Goal: Information Seeking & Learning: Learn about a topic

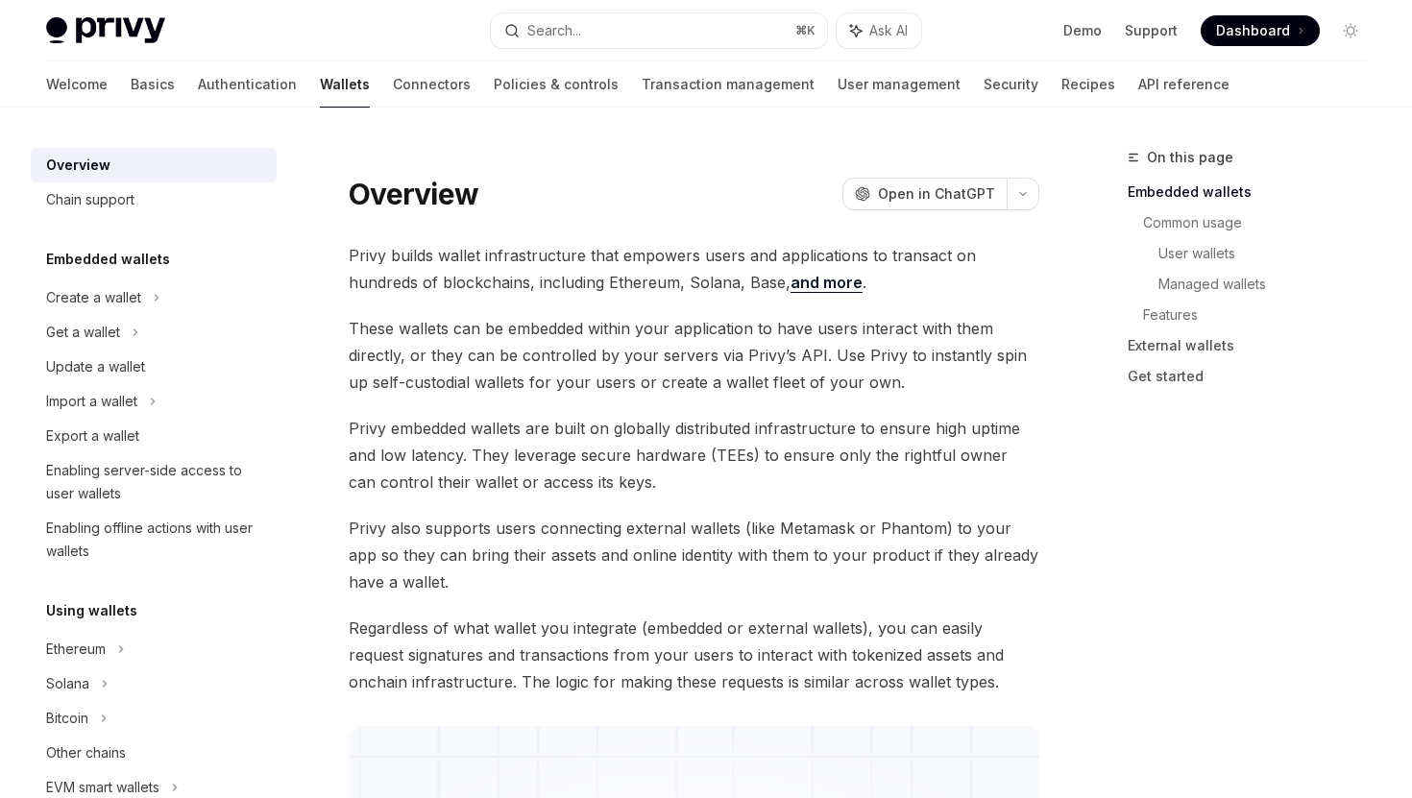
scroll to position [813, 0]
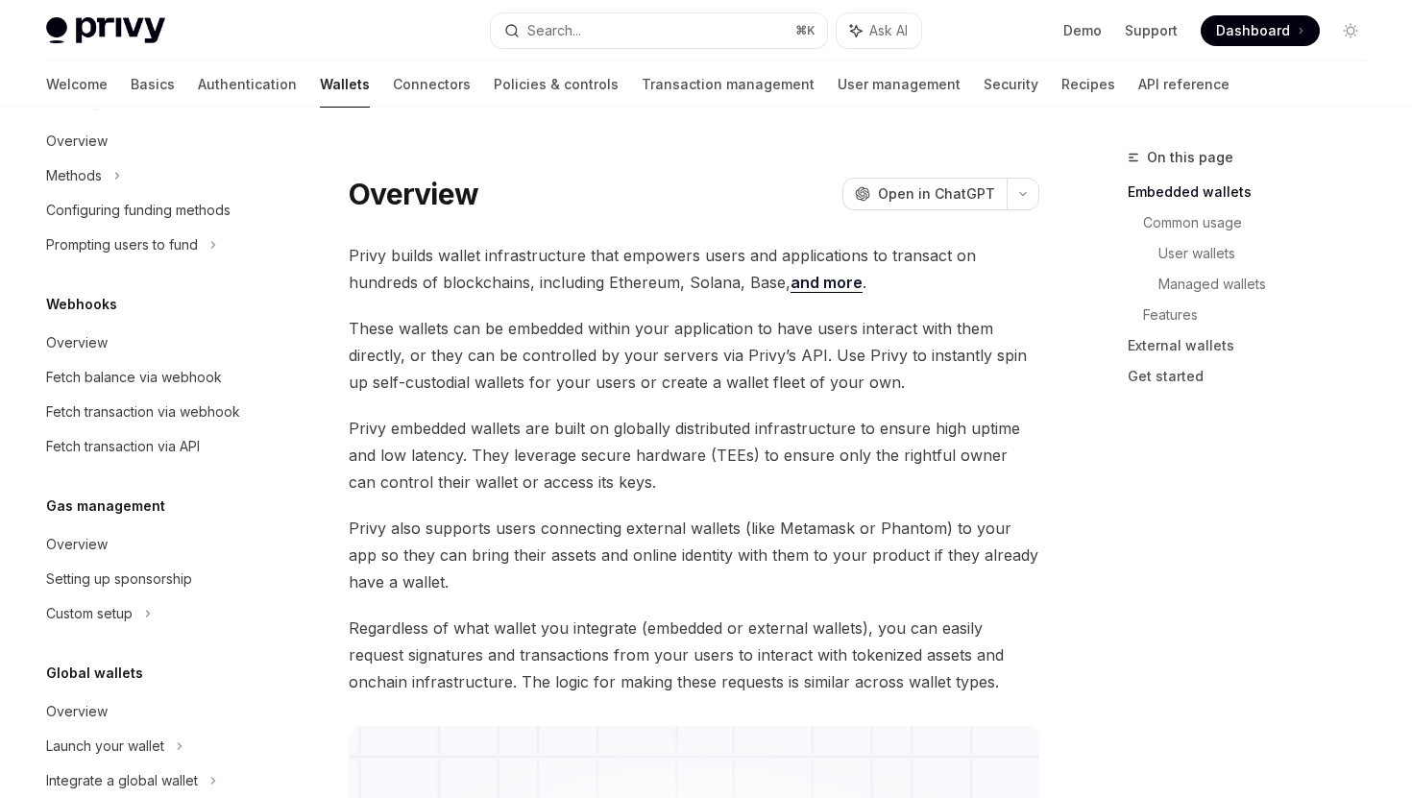
click at [1277, 26] on span "Dashboard" at bounding box center [1253, 30] width 74 height 19
click at [1138, 80] on link "API reference" at bounding box center [1183, 84] width 91 height 46
type textarea "*"
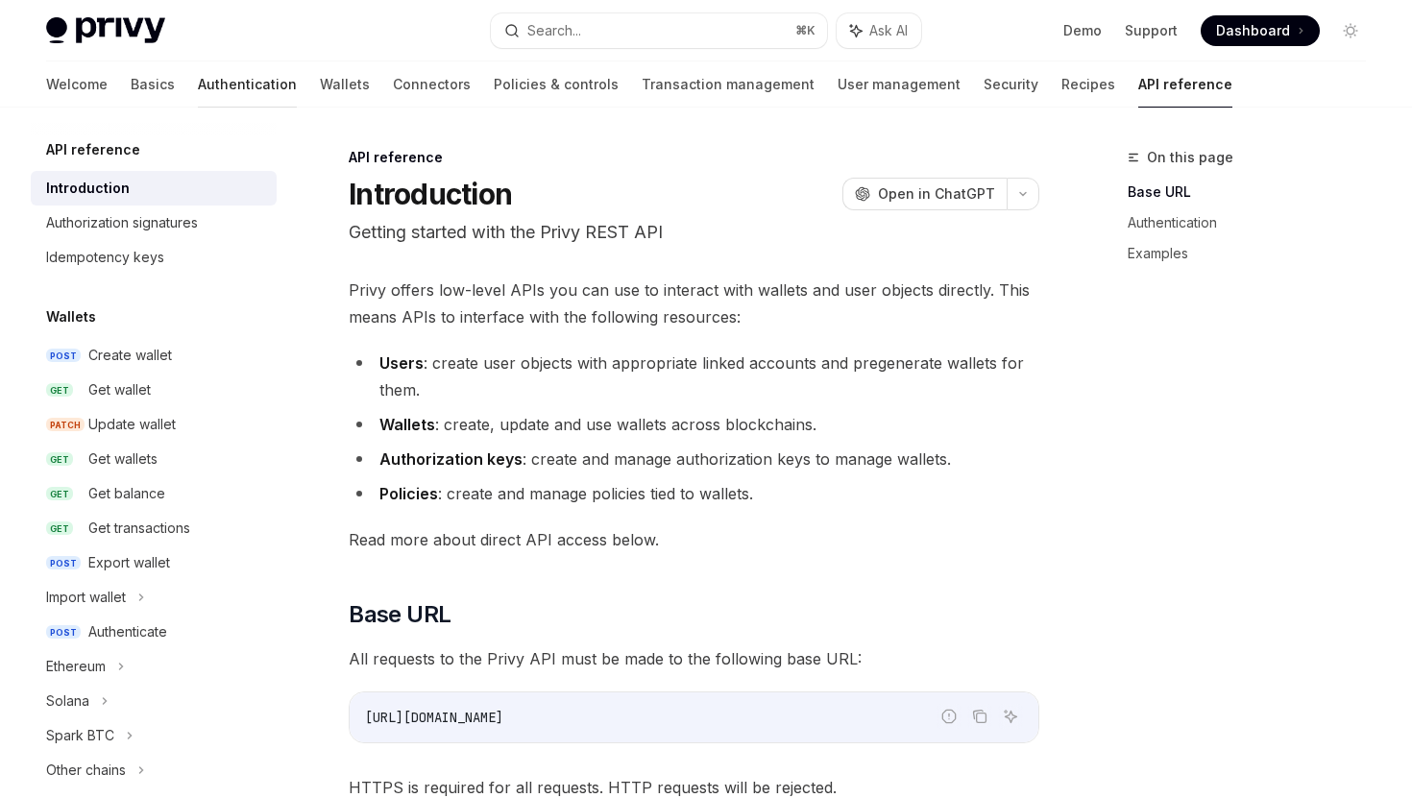
click at [198, 79] on link "Authentication" at bounding box center [247, 84] width 99 height 46
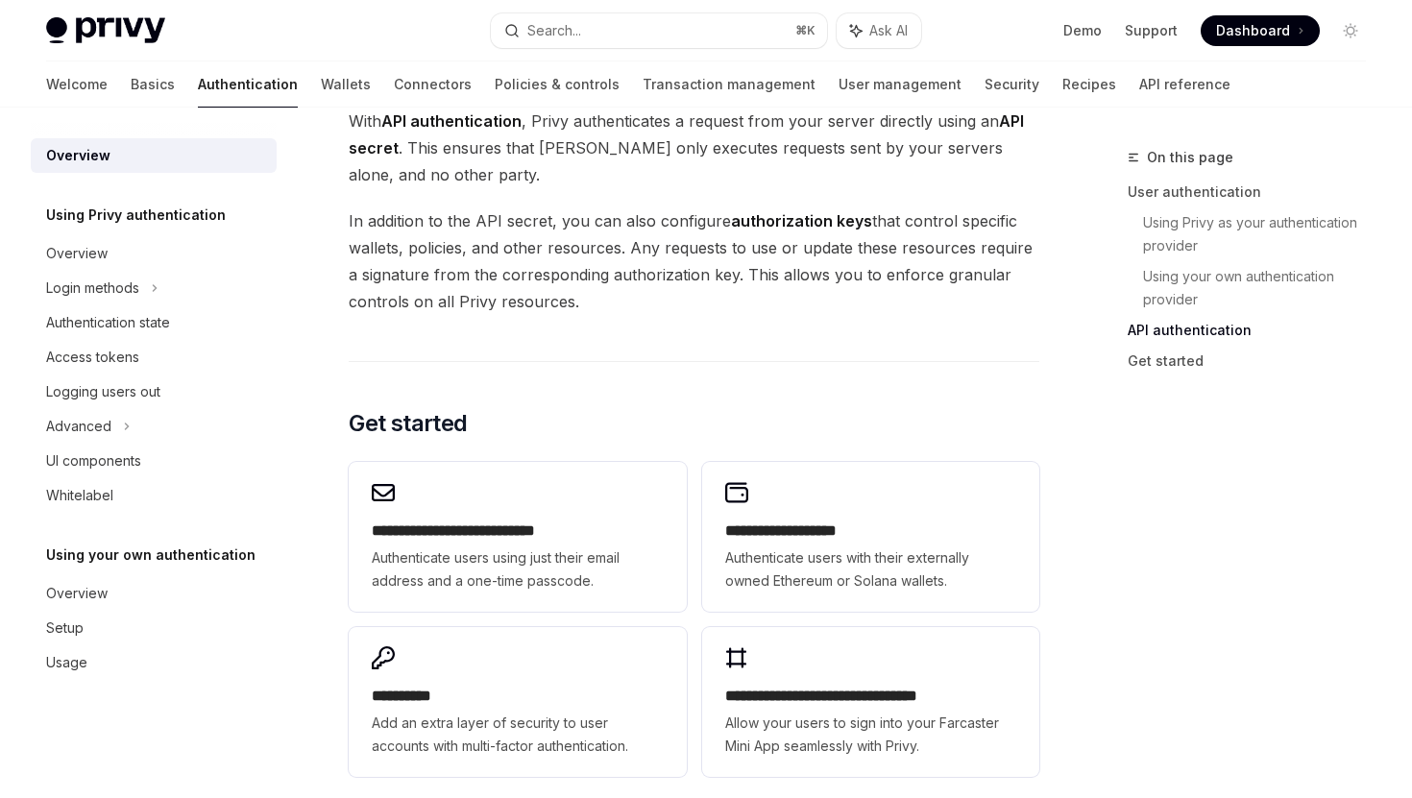
scroll to position [1342, 0]
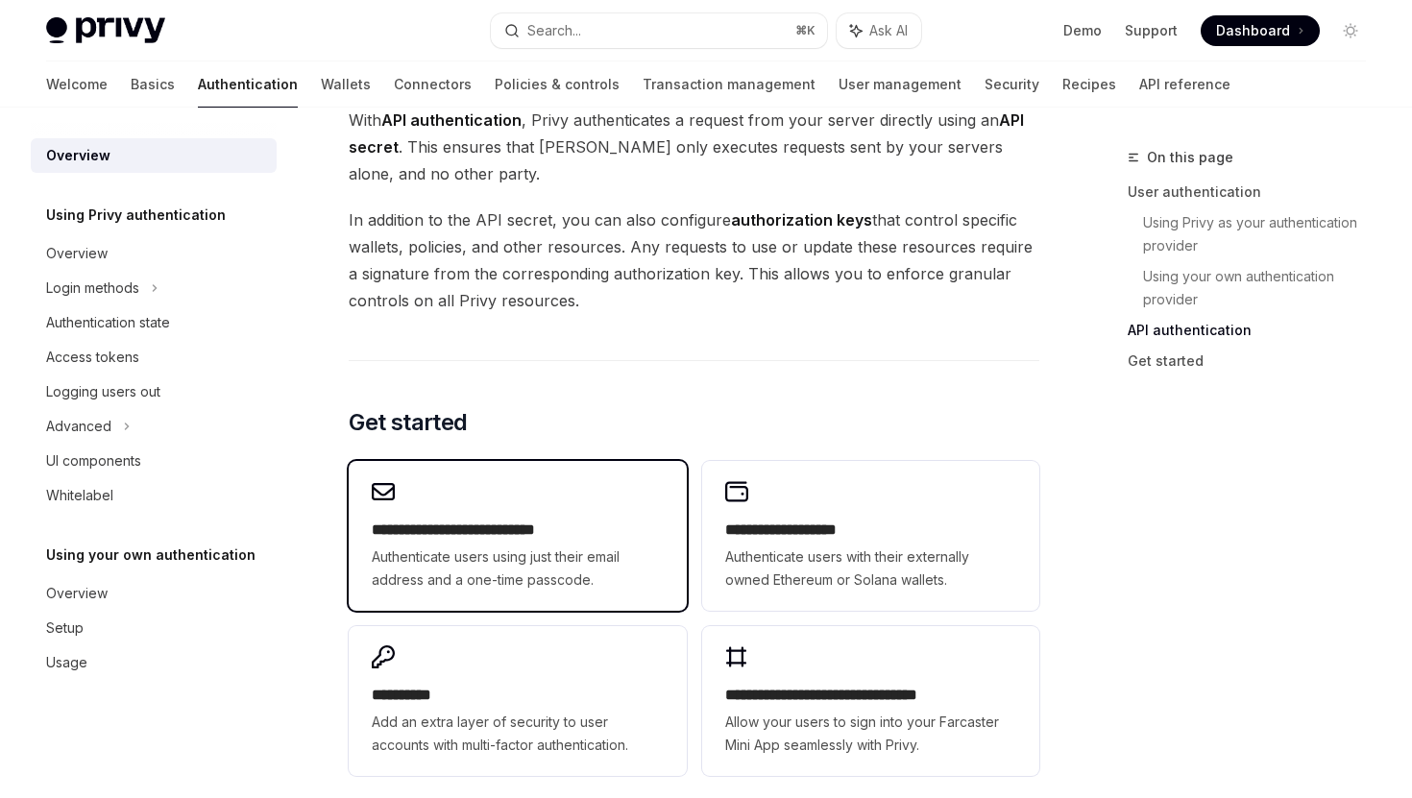
click at [587, 526] on h2 "**********" at bounding box center [517, 530] width 291 height 23
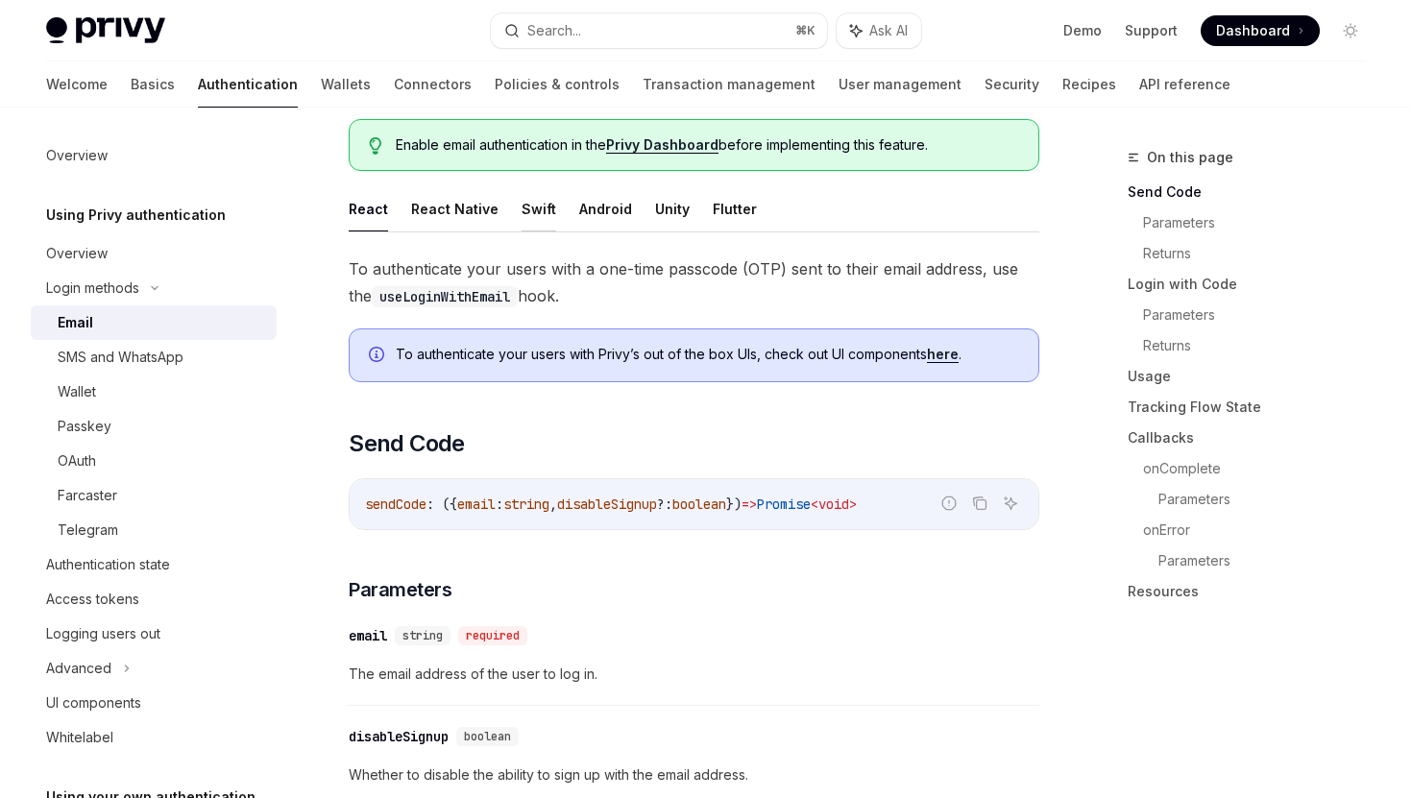
scroll to position [227, 0]
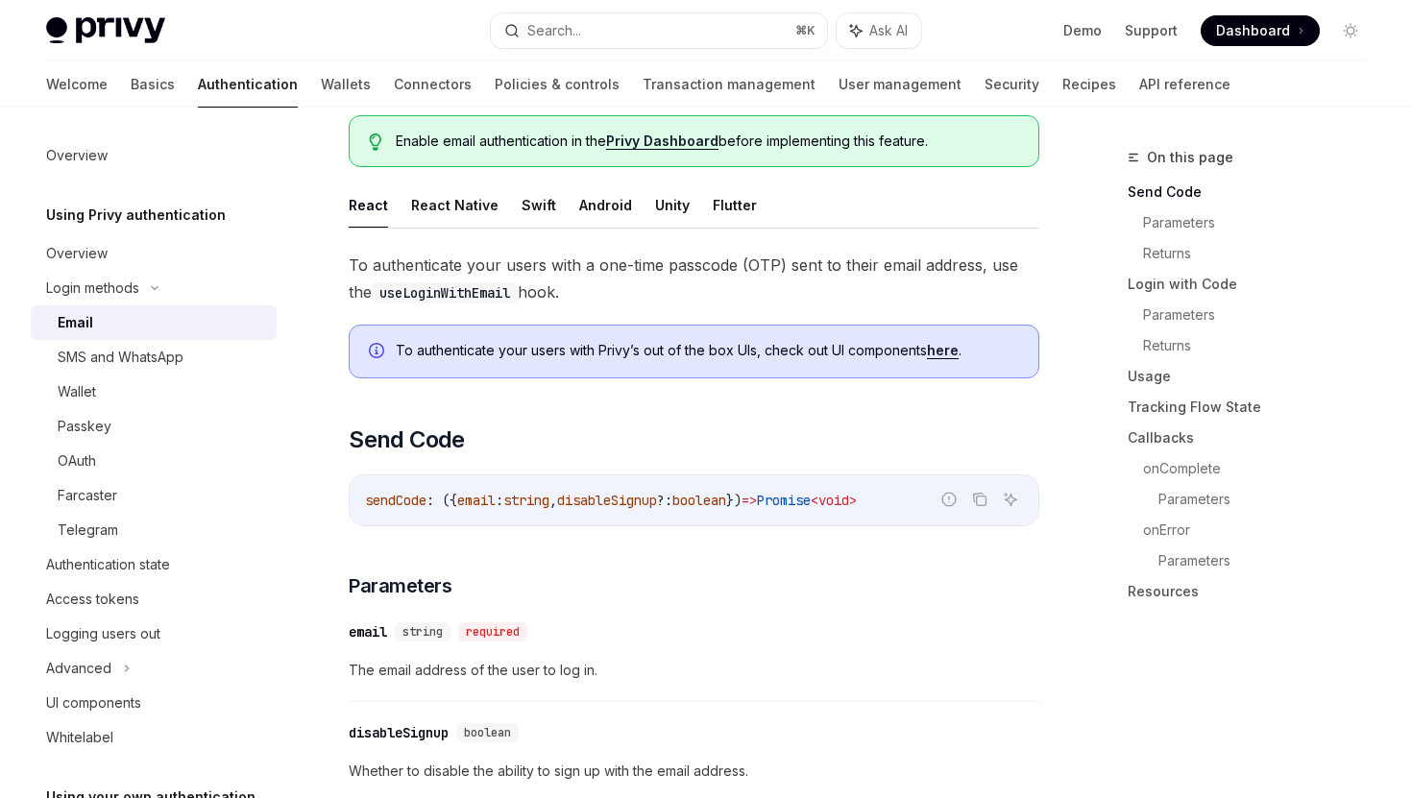
click at [945, 351] on link "here" at bounding box center [943, 350] width 32 height 17
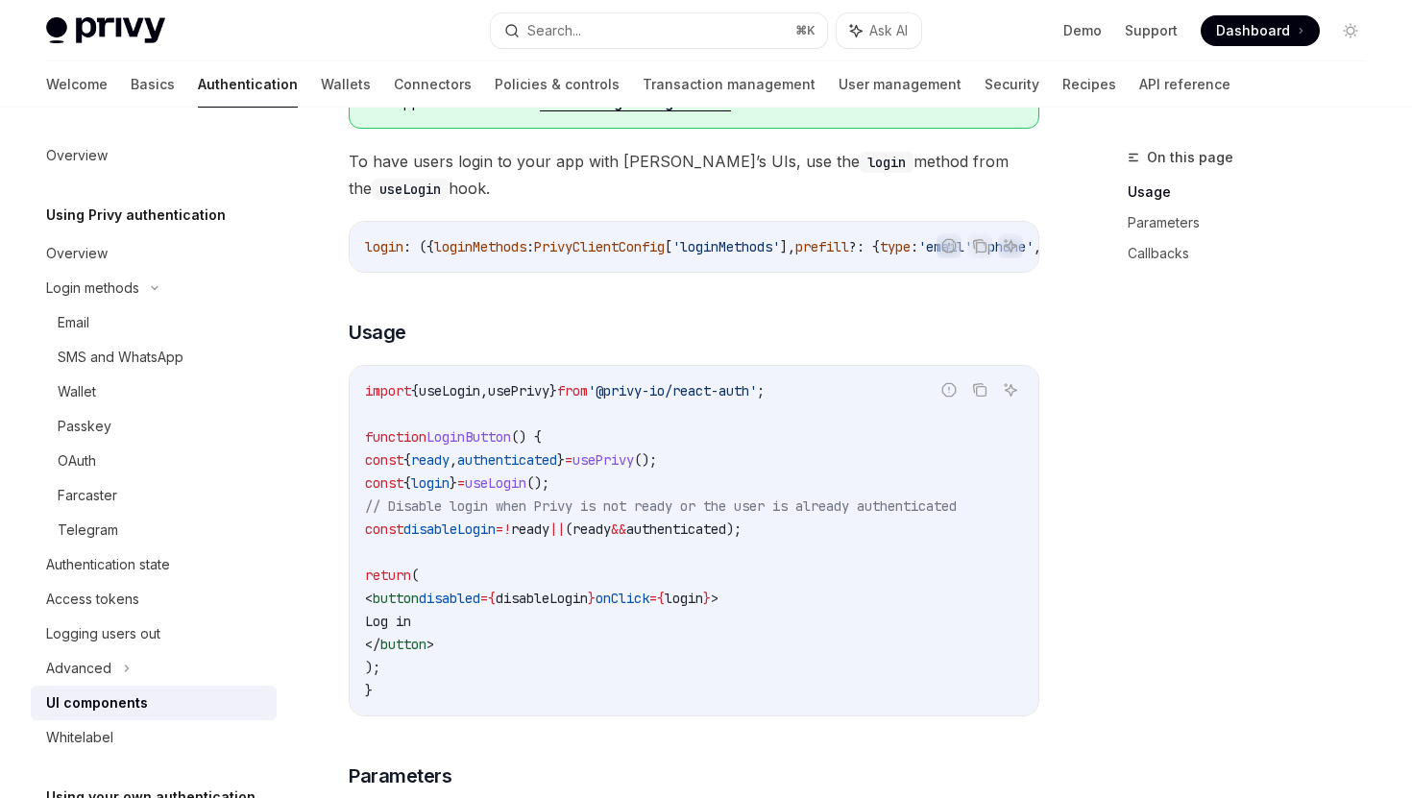
scroll to position [1095, 0]
click at [122, 740] on div "Whitelabel" at bounding box center [155, 737] width 219 height 23
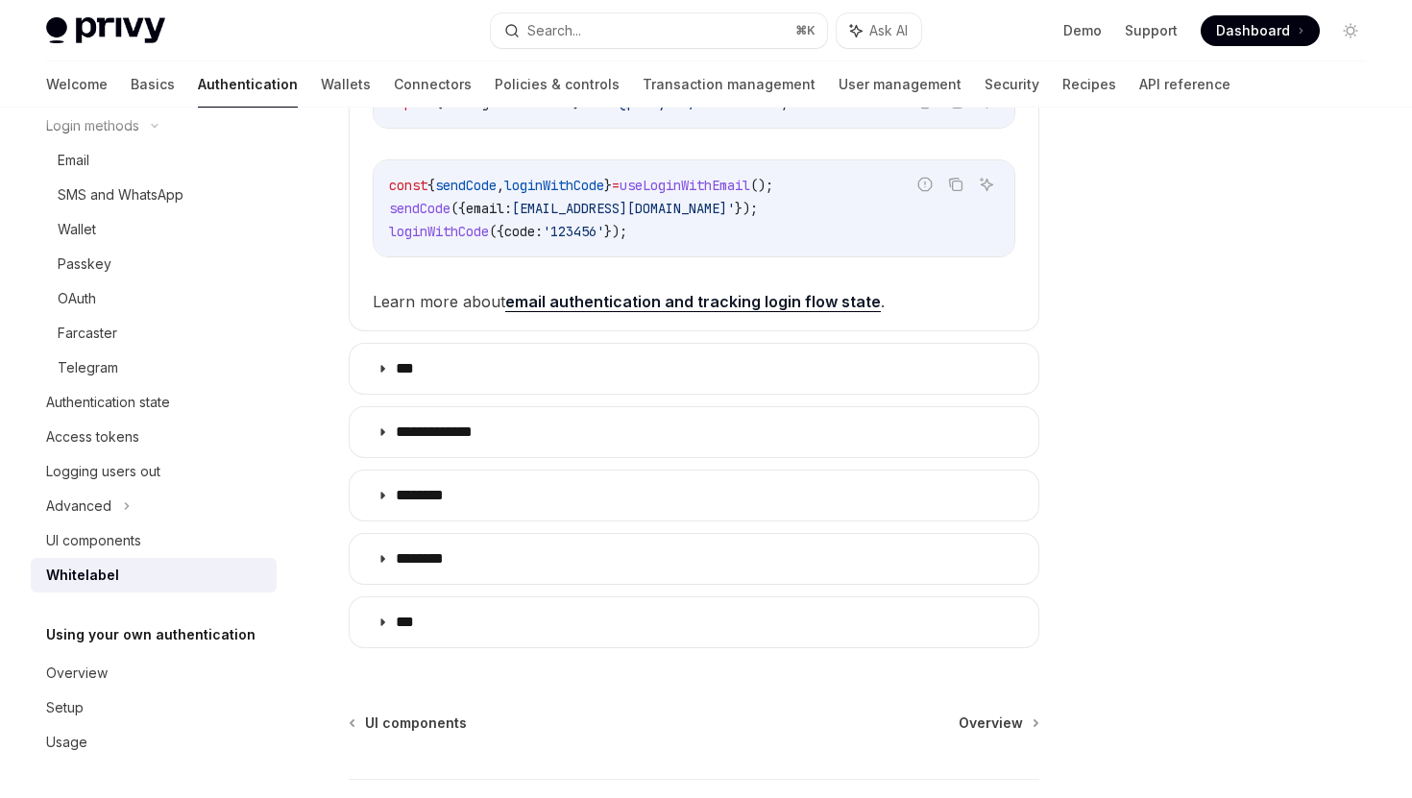
scroll to position [713, 0]
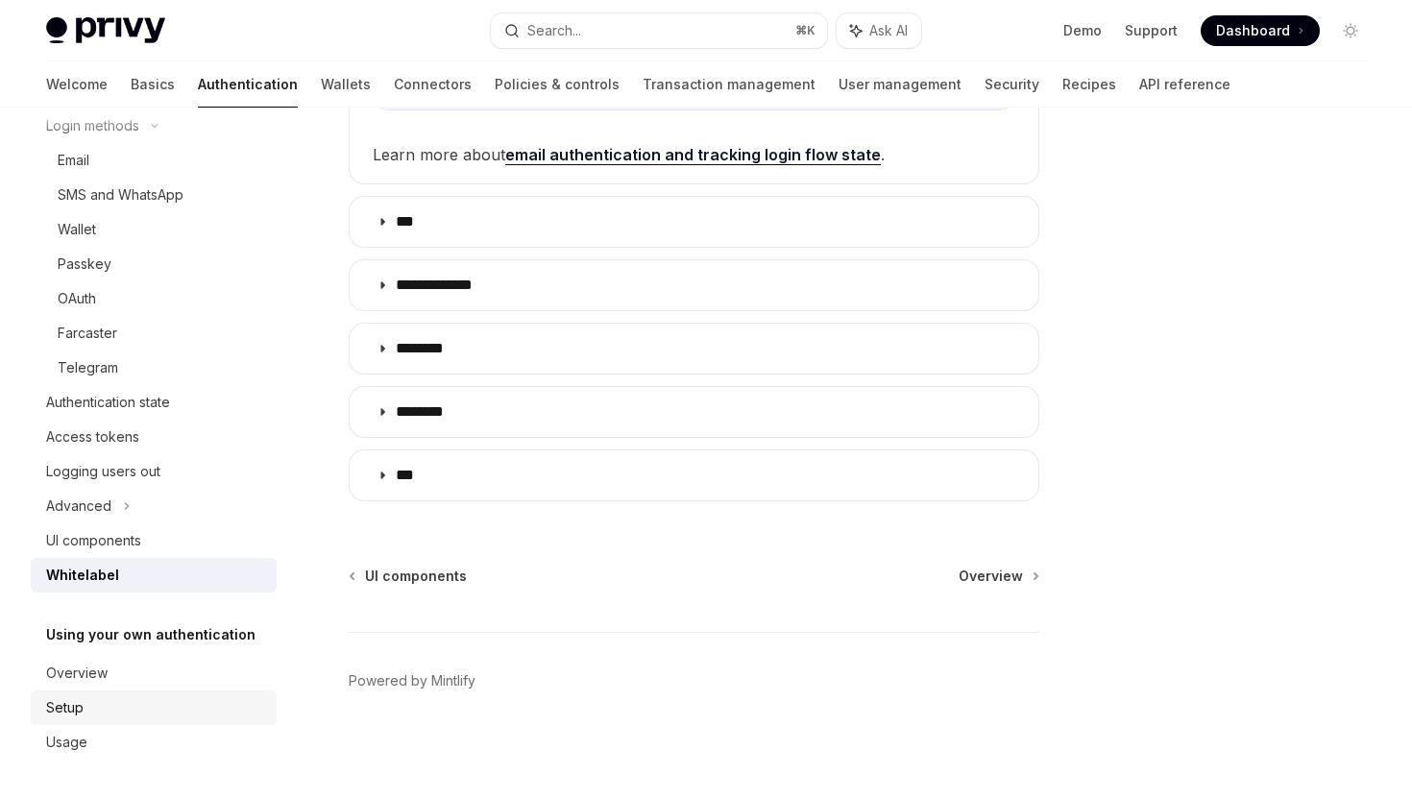
click at [184, 707] on div "Setup" at bounding box center [155, 707] width 219 height 23
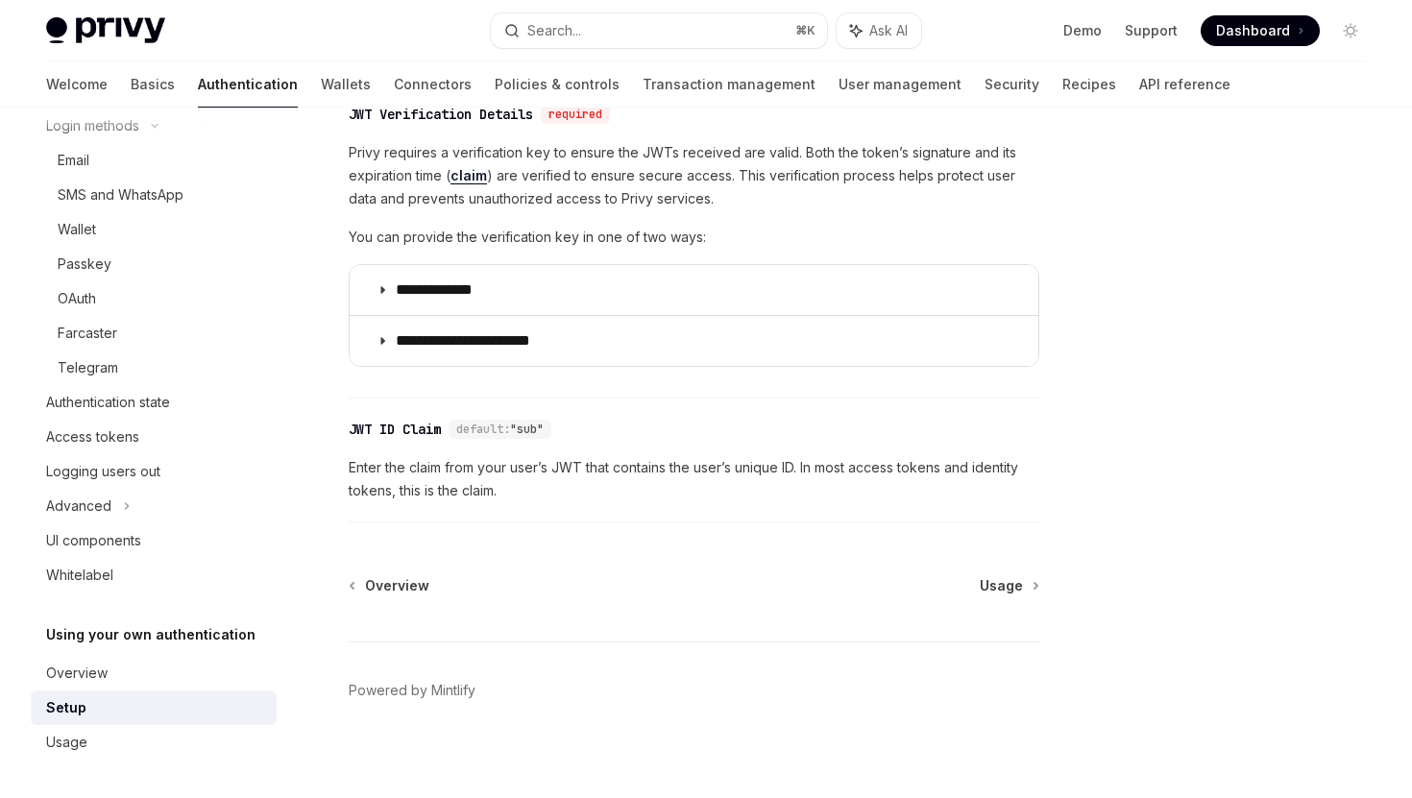
scroll to position [1024, 0]
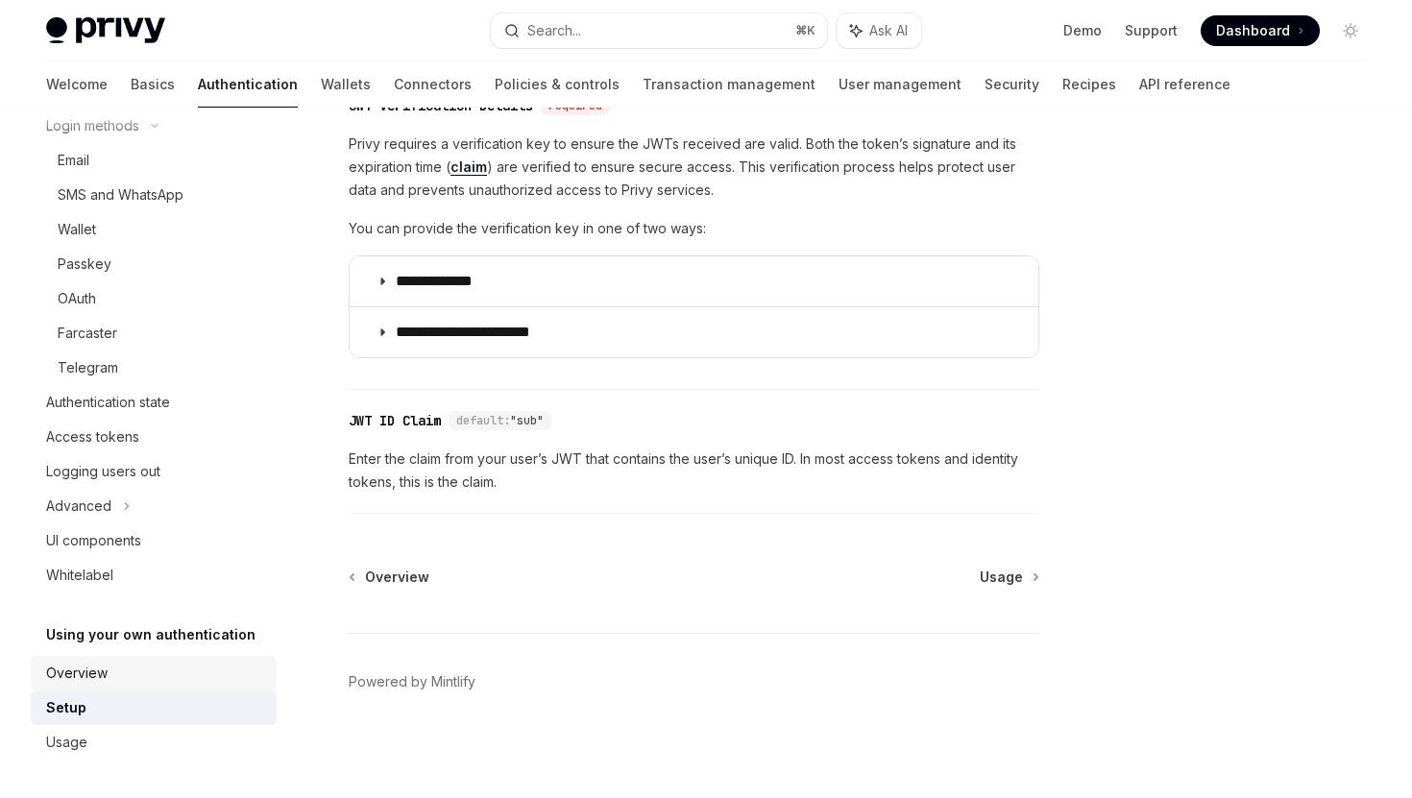
click at [198, 668] on div "Overview" at bounding box center [155, 673] width 219 height 23
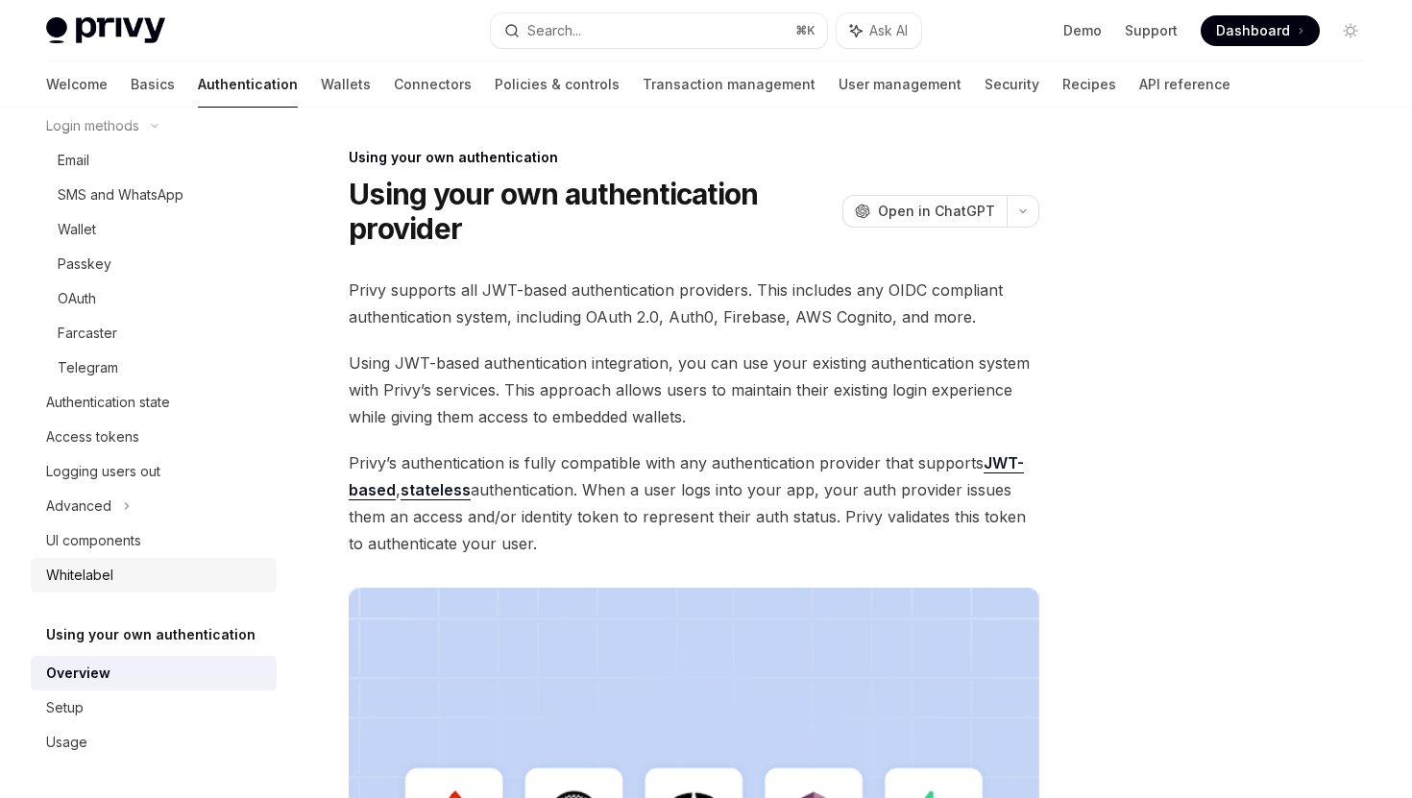
click at [168, 569] on div "Whitelabel" at bounding box center [155, 575] width 219 height 23
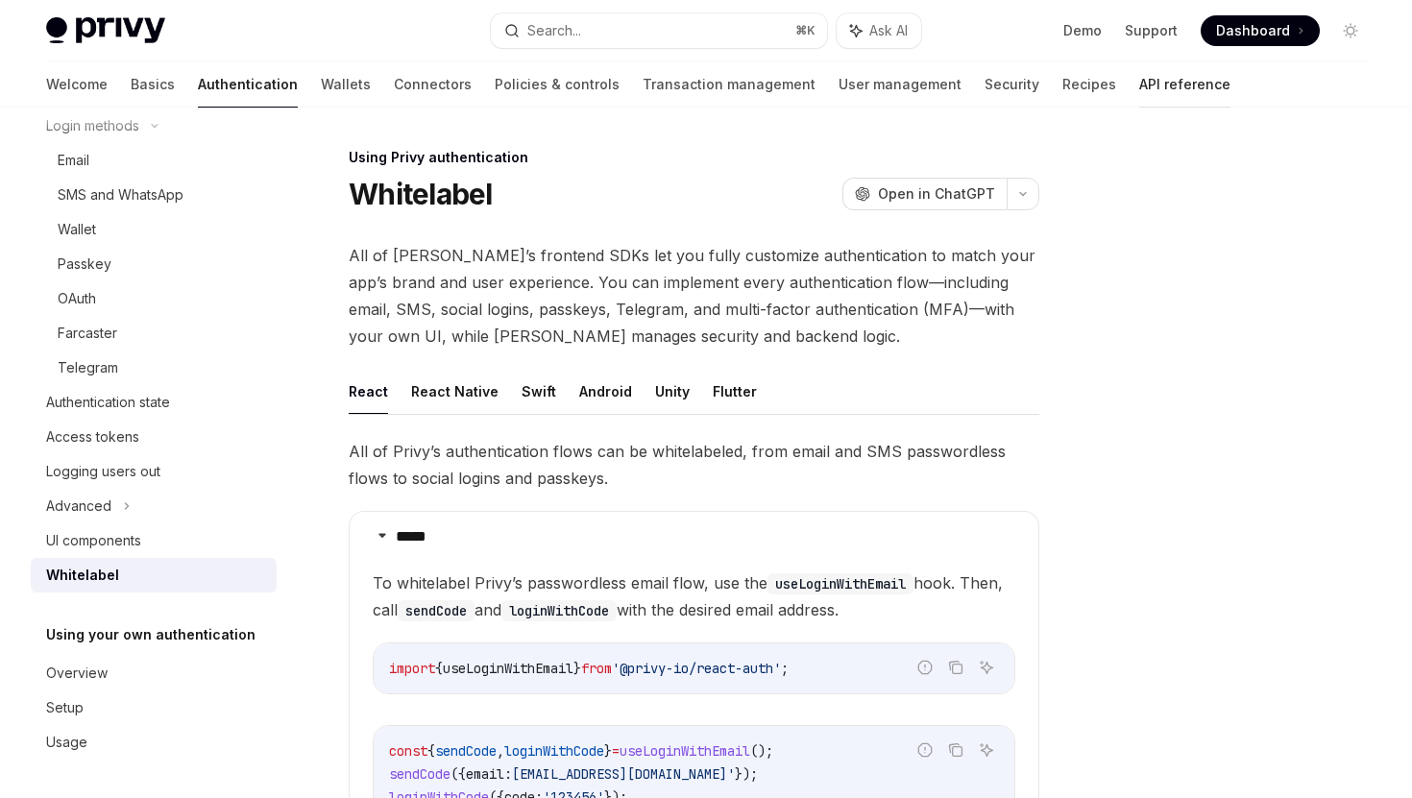
click at [1139, 96] on link "API reference" at bounding box center [1184, 84] width 91 height 46
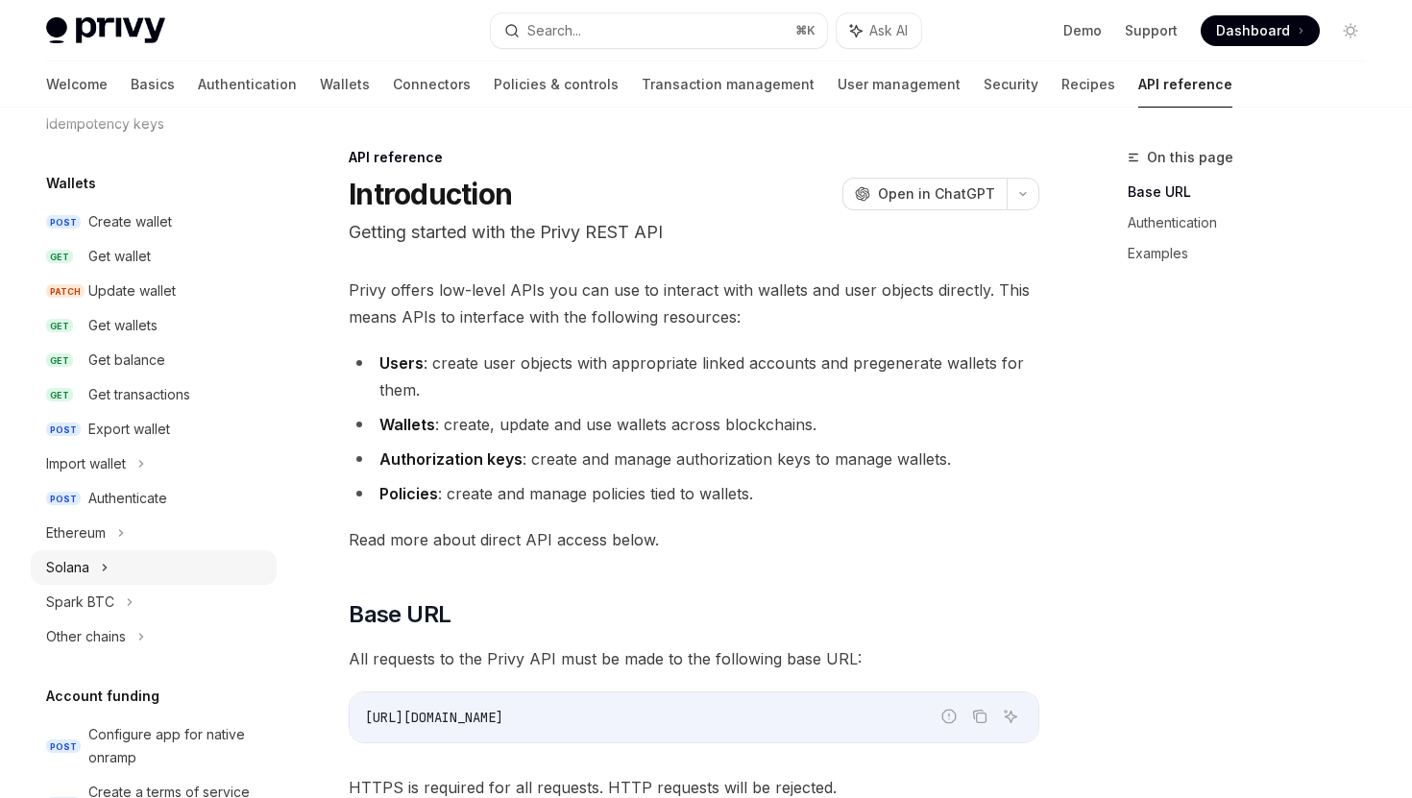
scroll to position [171, 0]
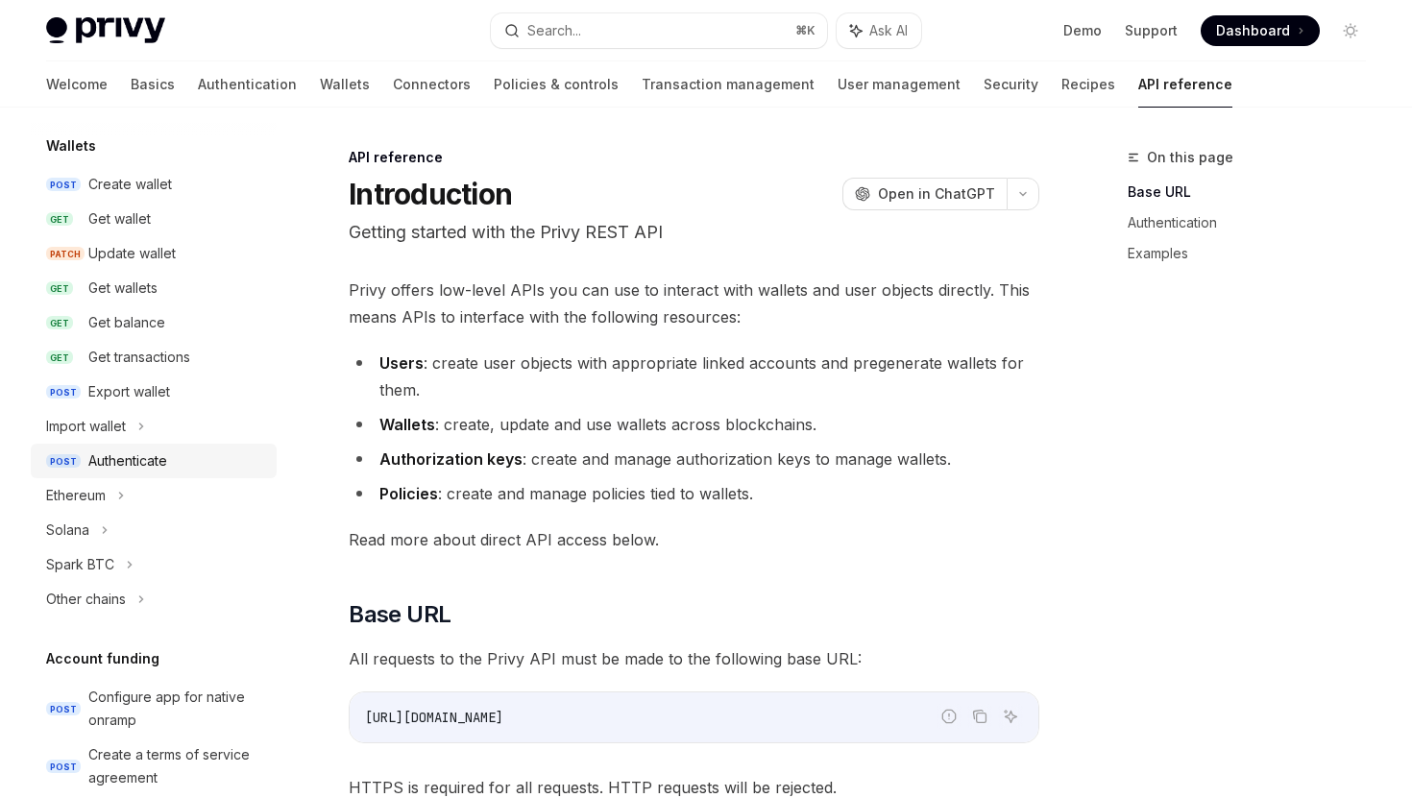
click at [166, 449] on div "Authenticate" at bounding box center [127, 460] width 79 height 23
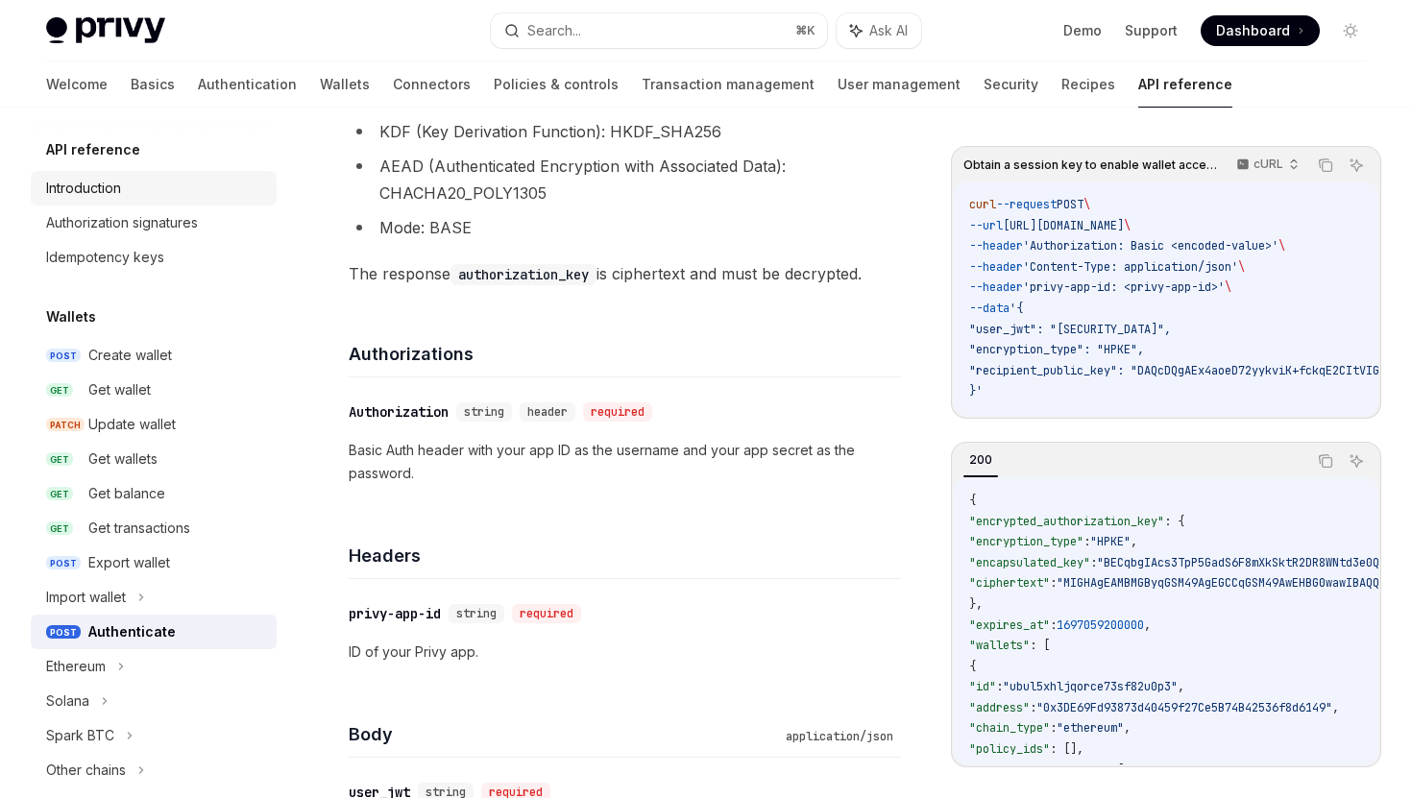
click at [152, 189] on div "Introduction" at bounding box center [155, 188] width 219 height 23
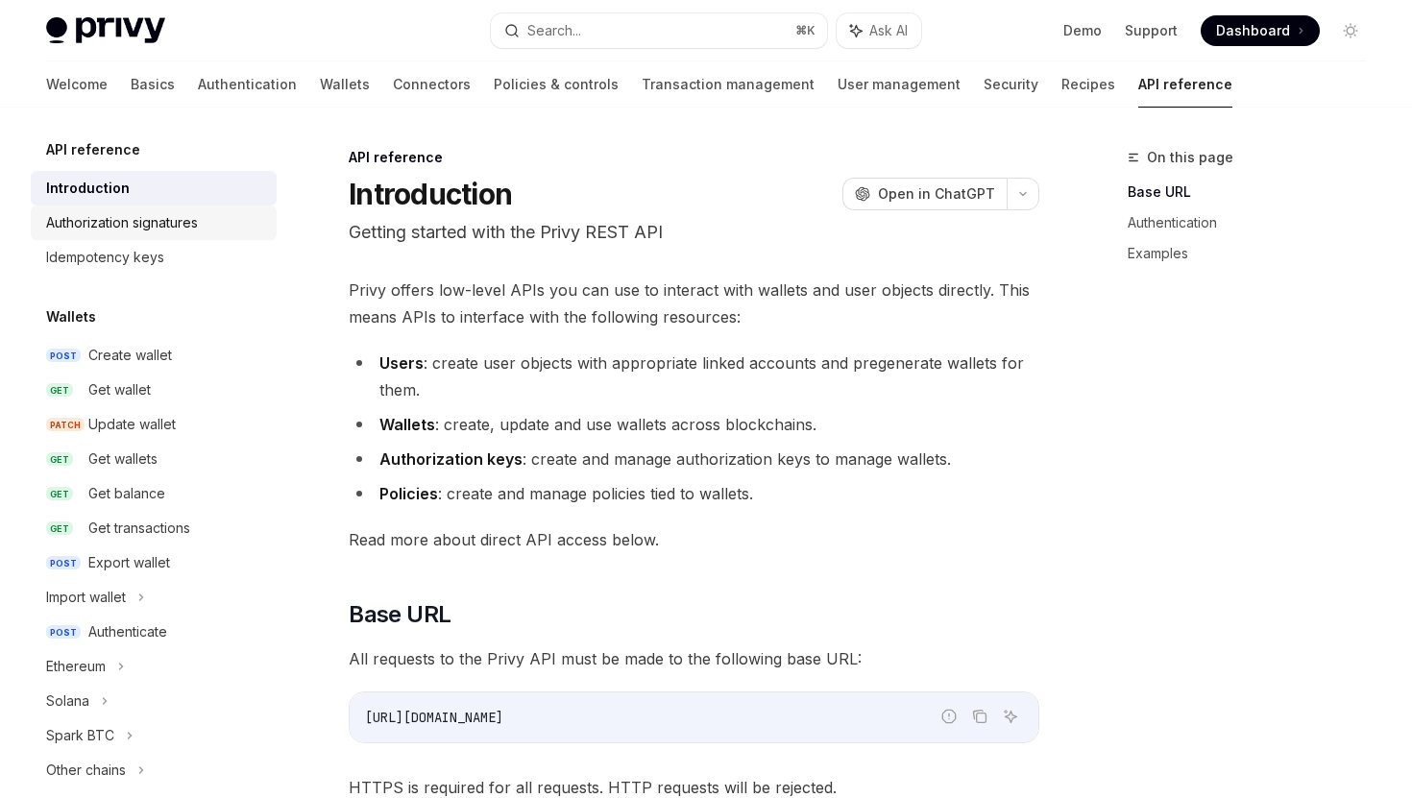
click at [171, 220] on div "Authorization signatures" at bounding box center [122, 222] width 152 height 23
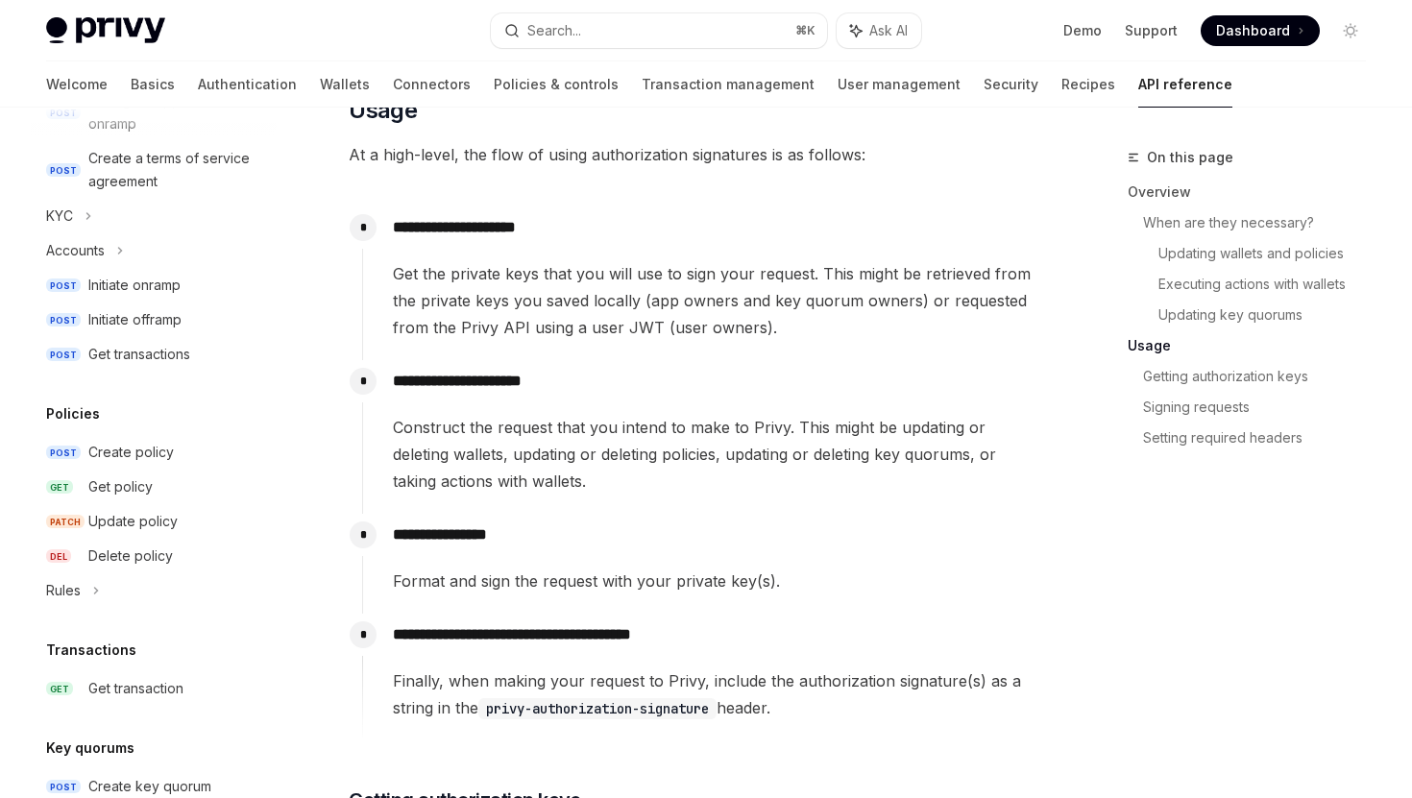
scroll to position [1741, 0]
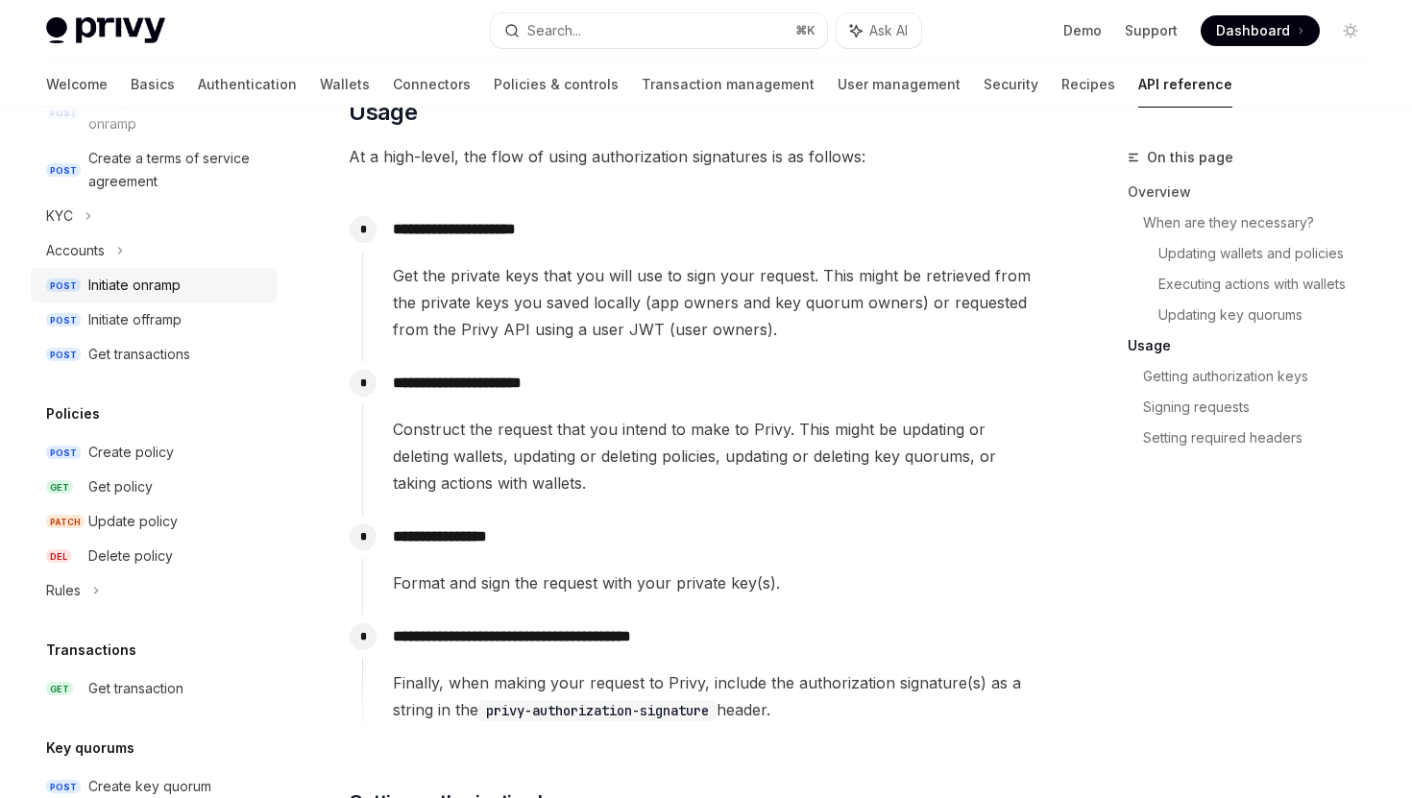
click at [188, 275] on div "Initiate onramp" at bounding box center [176, 285] width 177 height 23
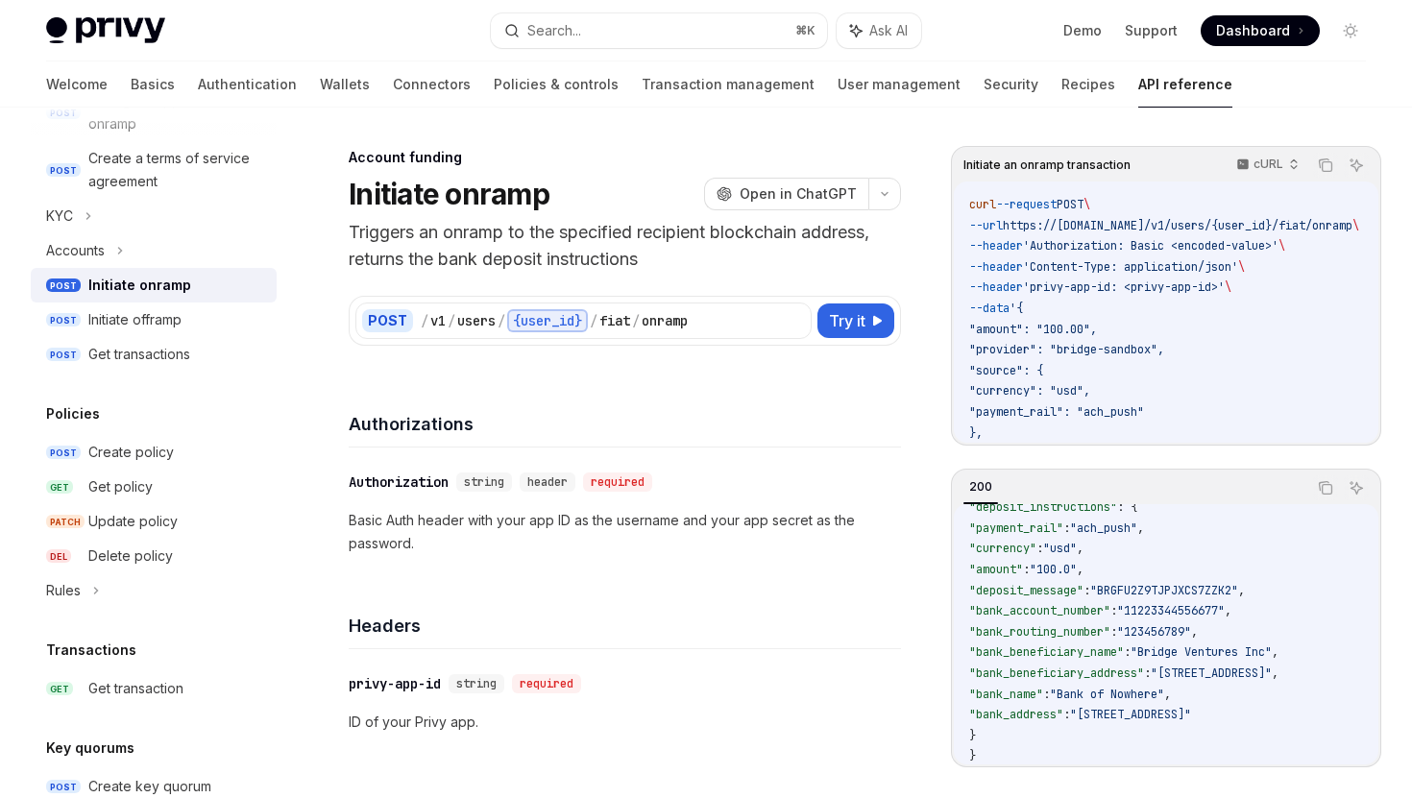
scroll to position [92, 0]
click at [204, 315] on div "Initiate offramp" at bounding box center [176, 319] width 177 height 23
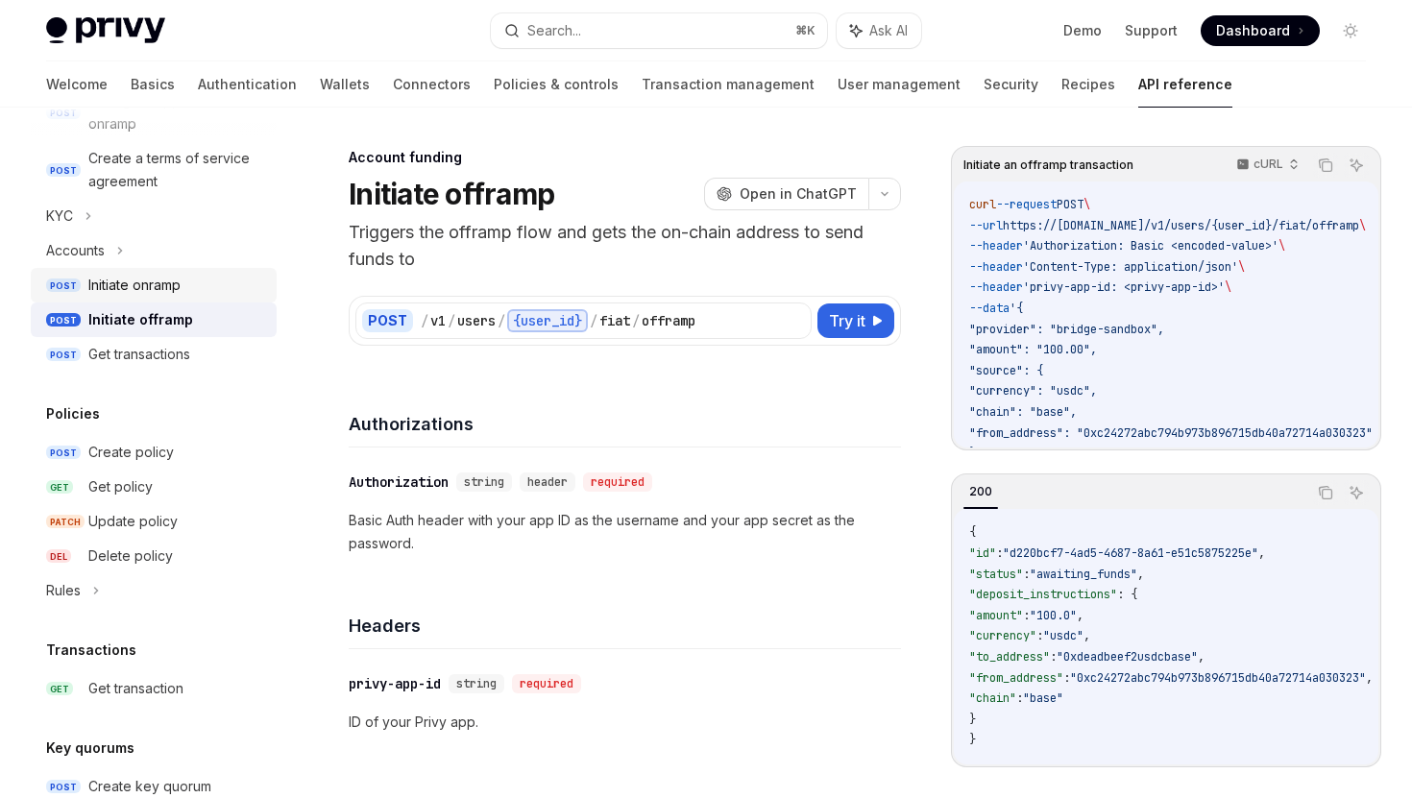
click at [167, 284] on div "Initiate onramp" at bounding box center [134, 285] width 92 height 23
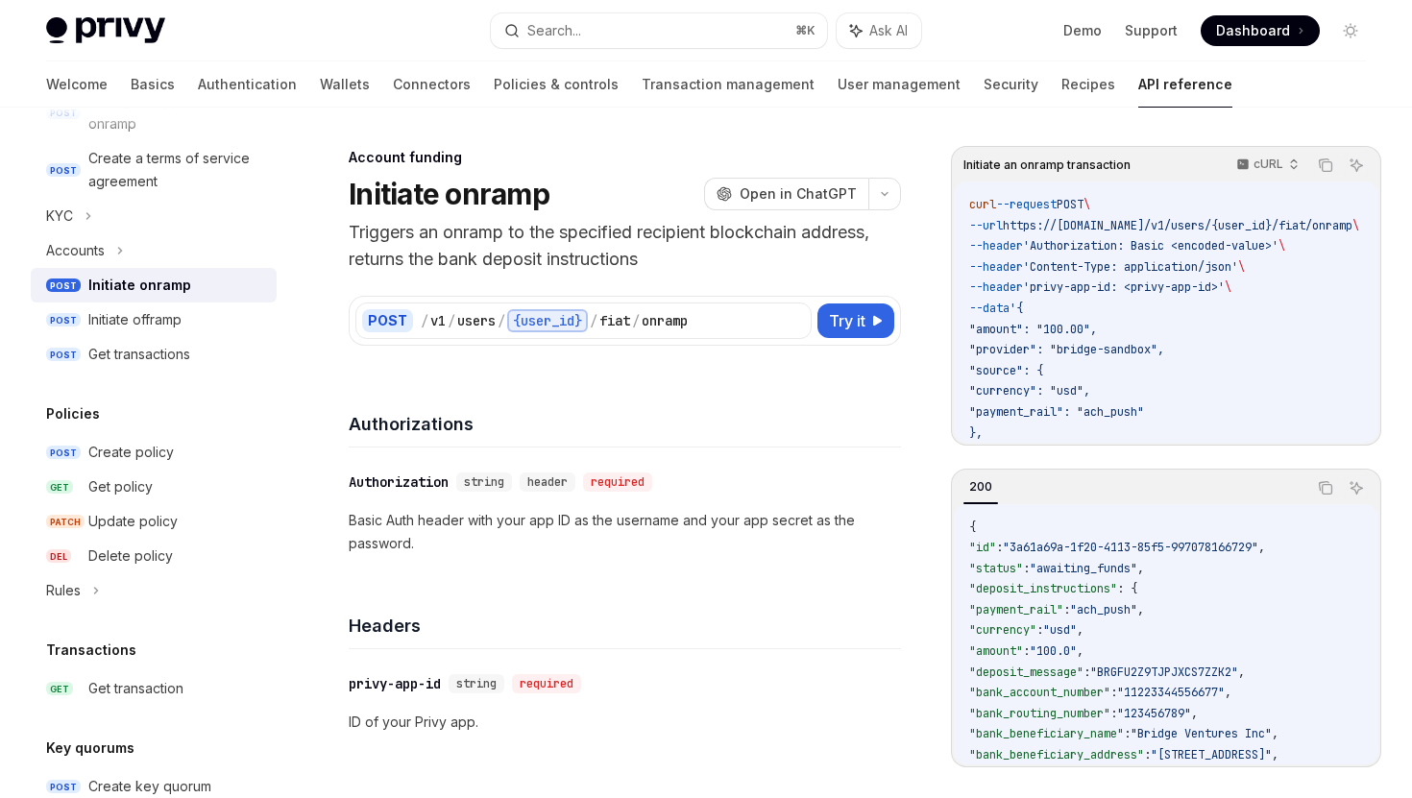
type textarea "*"
